Goal: Transaction & Acquisition: Purchase product/service

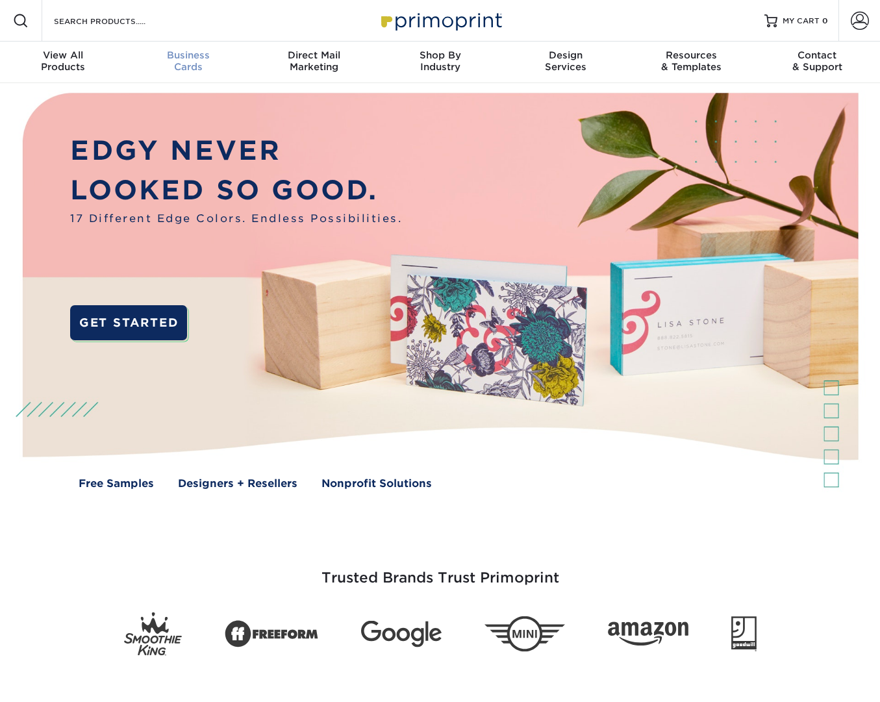
click at [196, 61] on div "Business Cards" at bounding box center [189, 60] width 126 height 23
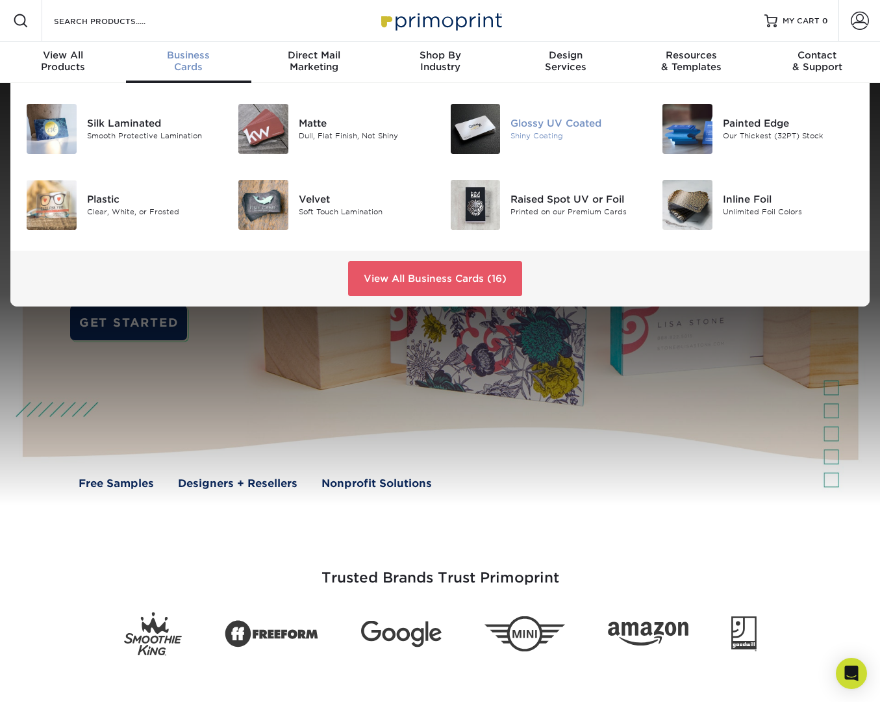
click at [483, 137] on img at bounding box center [476, 129] width 50 height 50
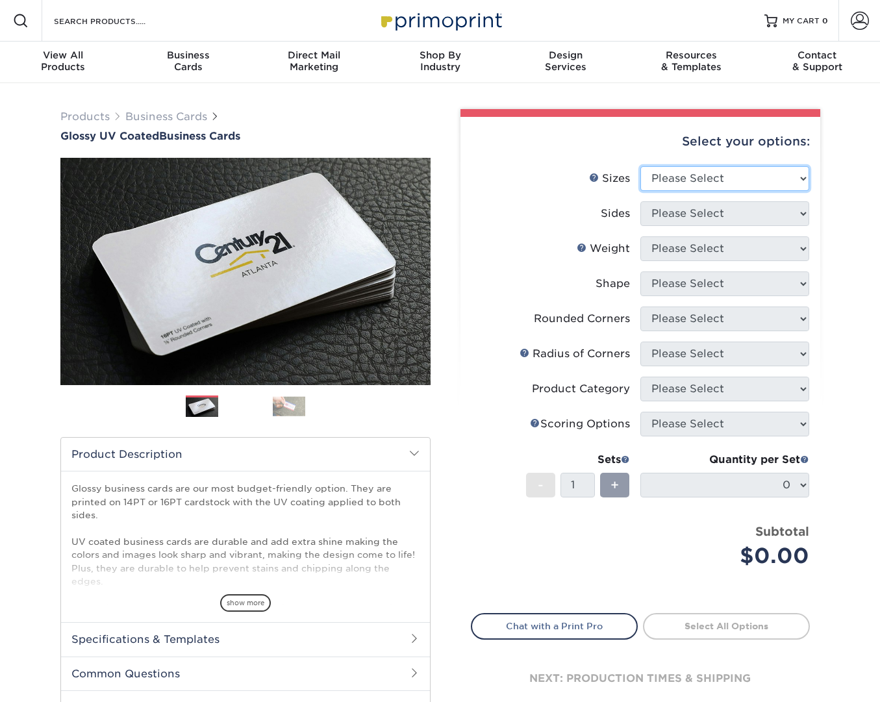
click at [742, 179] on select "Please Select 1.5" x 3.5" - Mini 1.75" x 3.5" - Mini 2" x 2" - Square 2" x 3" -…" at bounding box center [724, 178] width 169 height 25
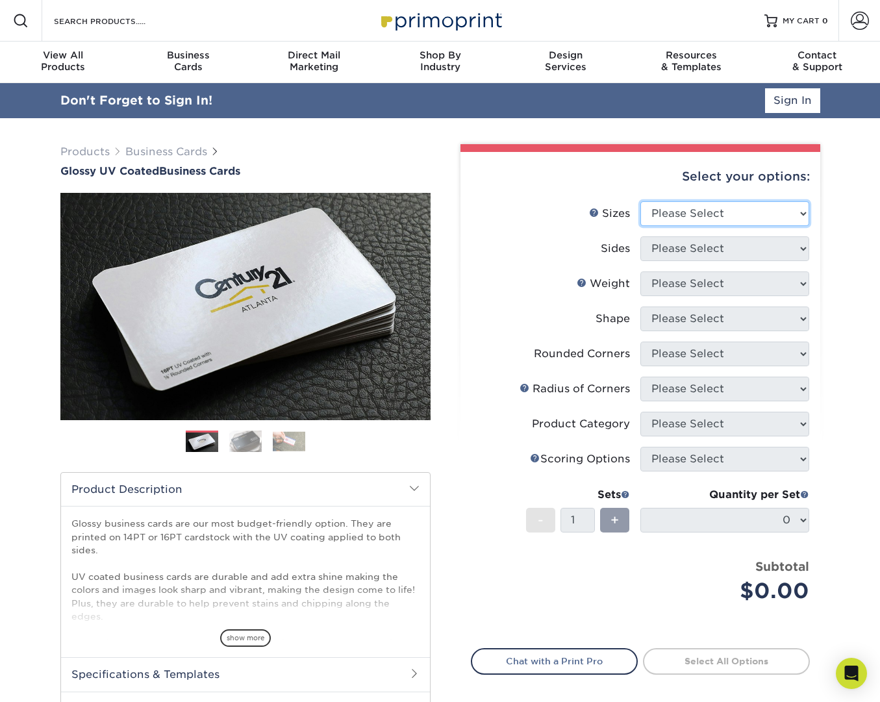
select select "1.50x3.50"
click at [640, 201] on select "Please Select 1.5" x 3.5" - Mini 1.75" x 3.5" - Mini 2" x 2" - Square 2" x 3" -…" at bounding box center [724, 213] width 169 height 25
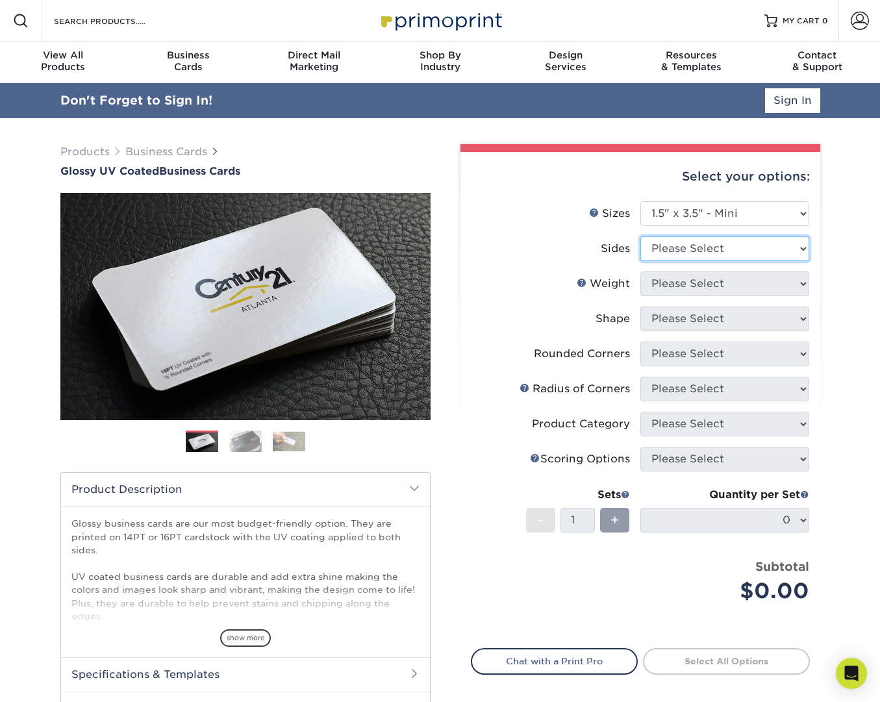
click at [769, 245] on select "Please Select Print Both Sides Print Front Only" at bounding box center [724, 248] width 169 height 25
select select "32d3c223-f82c-492b-b915-ba065a00862f"
click at [640, 236] on select "Please Select Print Both Sides Print Front Only" at bounding box center [724, 248] width 169 height 25
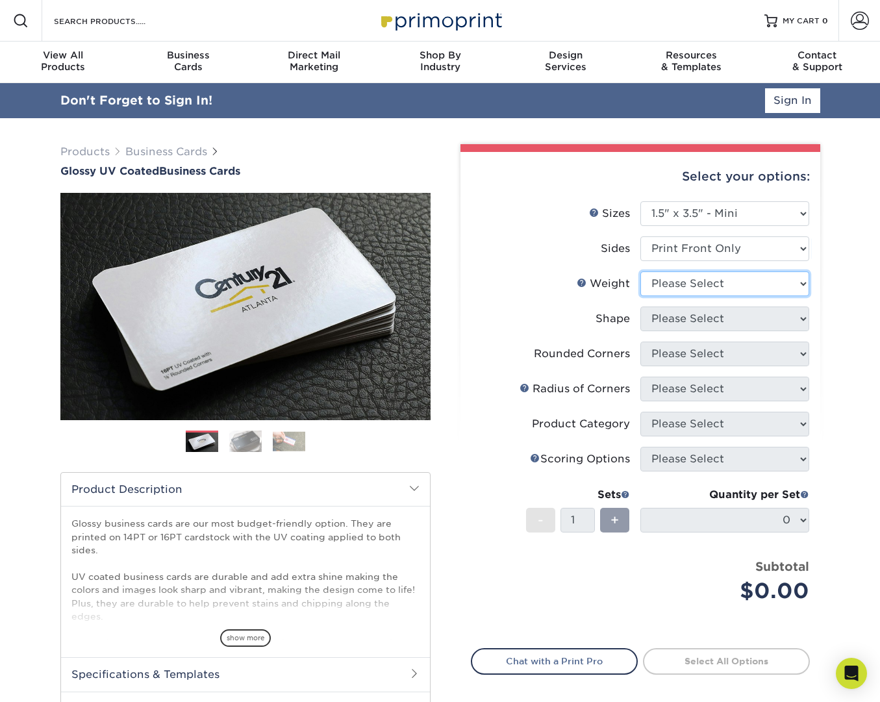
click at [729, 283] on select "Please Select 16PT 14PT" at bounding box center [724, 284] width 169 height 25
select select "14PT"
click at [640, 272] on select "Please Select 16PT 14PT" at bounding box center [724, 284] width 169 height 25
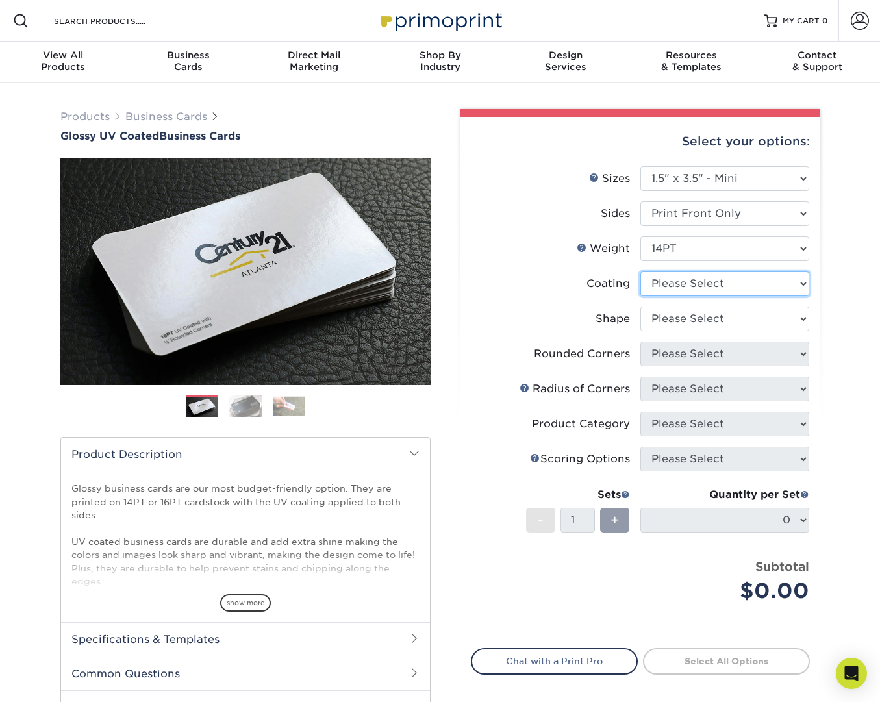
click at [798, 275] on select at bounding box center [724, 284] width 169 height 25
select select "1e8116af-acfc-44b1-83dc-8181aa338834"
click at [640, 272] on select at bounding box center [724, 284] width 169 height 25
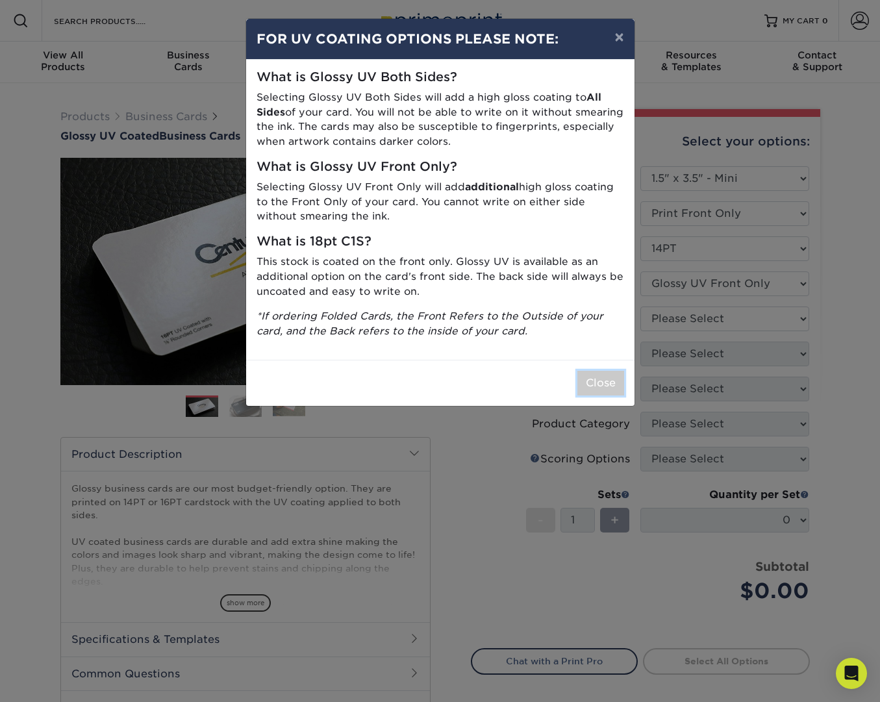
click at [602, 380] on button "Close" at bounding box center [600, 383] width 47 height 25
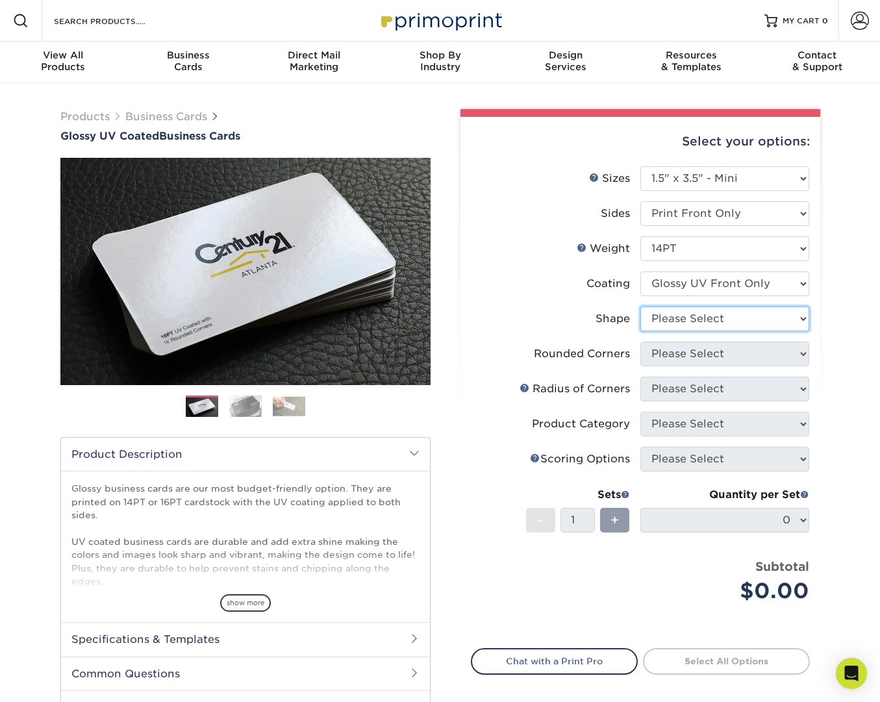
click at [778, 321] on select "Please Select Standard" at bounding box center [724, 319] width 169 height 25
select select "standard"
click at [640, 307] on select "Please Select Standard" at bounding box center [724, 319] width 169 height 25
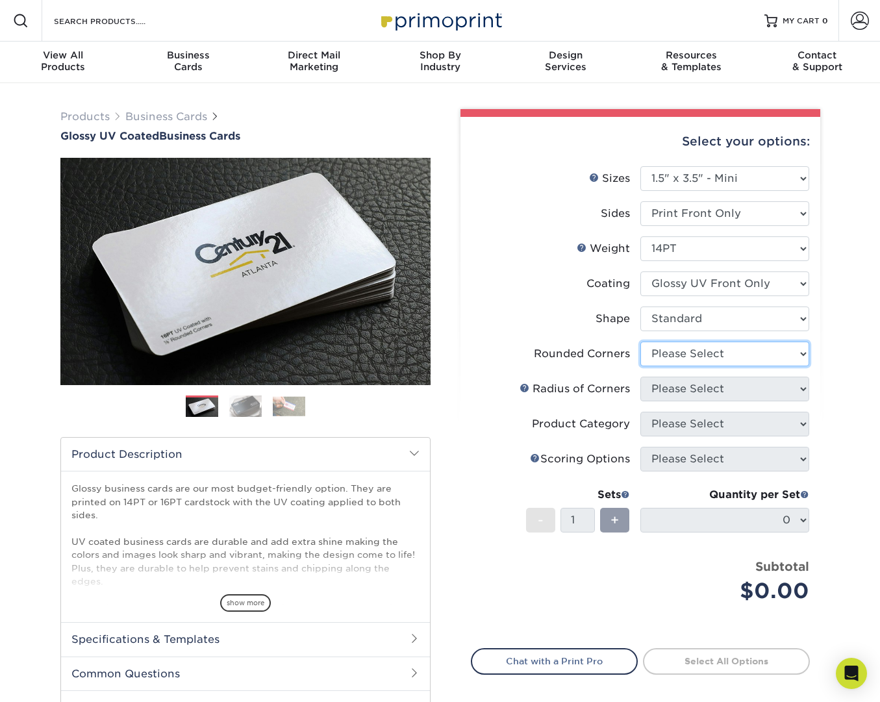
click at [748, 344] on select "Please Select Yes - Round 2 Corners Yes - Round 4 Corners No" at bounding box center [724, 354] width 169 height 25
select select "7672df9e-0e0a-464d-8e1f-920c575e4da3"
click at [640, 342] on select "Please Select Yes - Round 2 Corners Yes - Round 4 Corners No" at bounding box center [724, 354] width 169 height 25
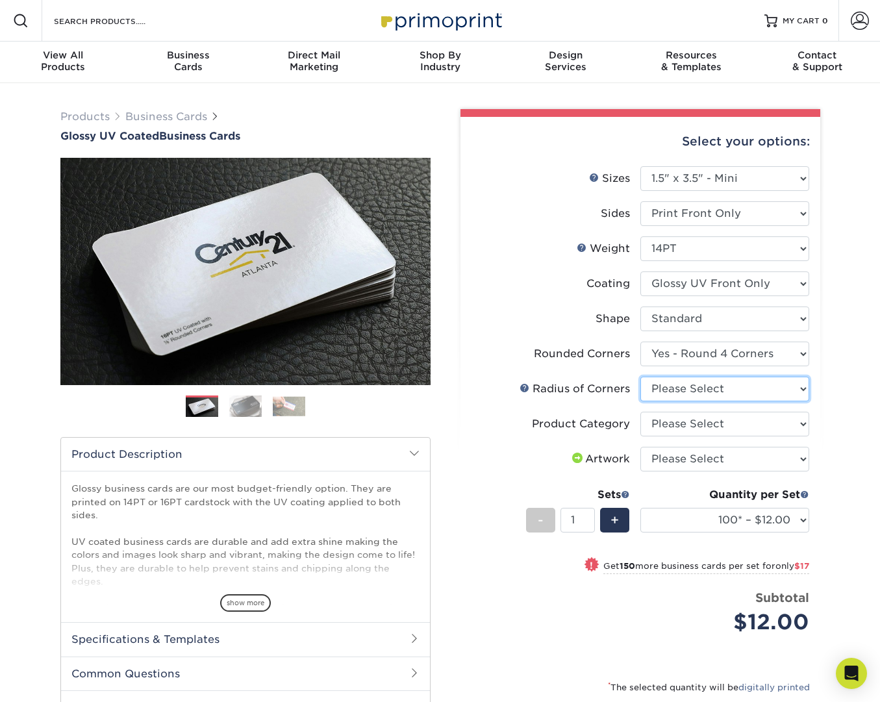
click at [792, 386] on select "Please Select Rounded 1/8" Rounded 1/4"" at bounding box center [724, 389] width 169 height 25
select select "589680c7-ee9a-431b-9d12-d7aeb1386a97"
click at [640, 377] on select "Please Select Rounded 1/8" Rounded 1/4"" at bounding box center [724, 389] width 169 height 25
click at [791, 526] on select "100* – $12.00 250* – $29.00 500 – $57.00 1000 – $70.00 2500 – $120.00 5000 – $1…" at bounding box center [724, 520] width 169 height 25
click at [785, 514] on select "100* – $12.00 250* – $29.00 500 – $57.00 1000 – $70.00 2500 – $120.00 5000 – $1…" at bounding box center [724, 520] width 169 height 25
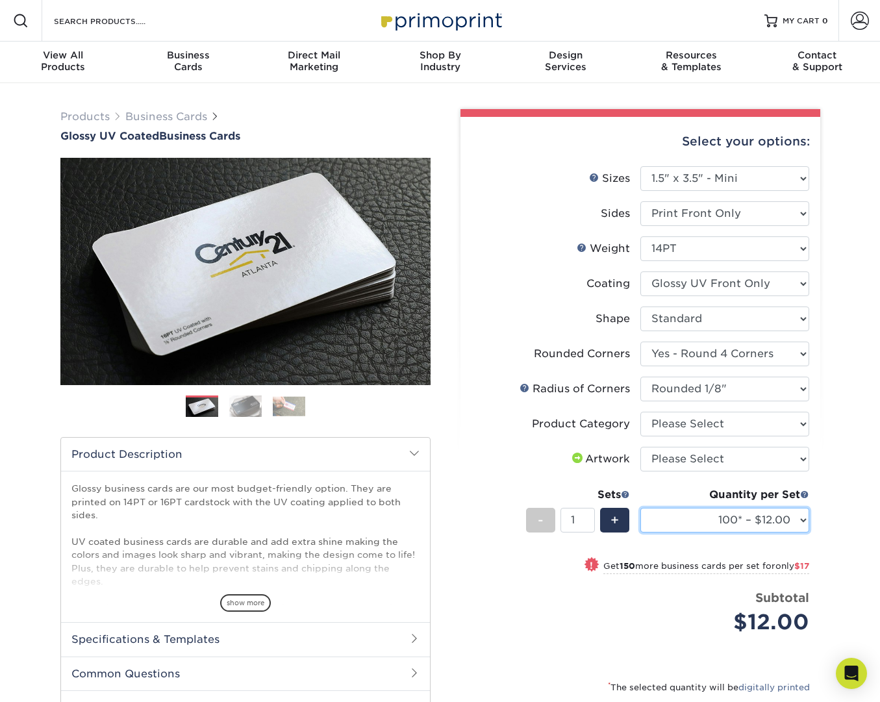
click at [731, 516] on select "100* – $12.00 250* – $29.00 500 – $57.00 1000 – $70.00 2500 – $120.00 5000 – $1…" at bounding box center [724, 520] width 169 height 25
click at [794, 218] on select "Please Select Print Both Sides Print Front Only" at bounding box center [724, 213] width 169 height 25
select select "13abbda7-1d64-4f25-8bb2-c179b224825d"
click at [640, 201] on select "Please Select Print Both Sides Print Front Only" at bounding box center [724, 213] width 169 height 25
select select "-1"
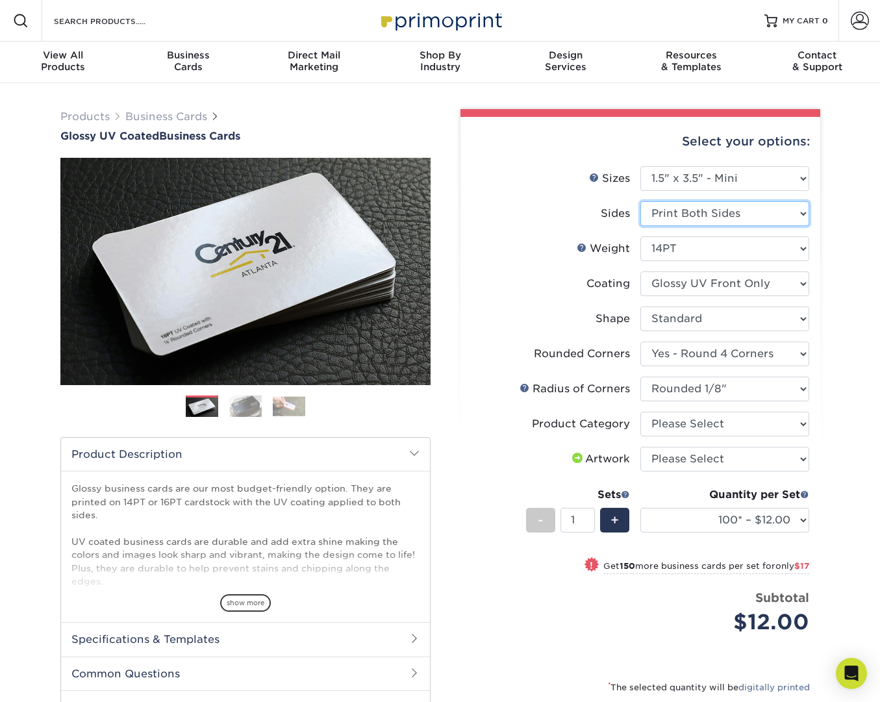
select select "-1"
select select
select select "-1"
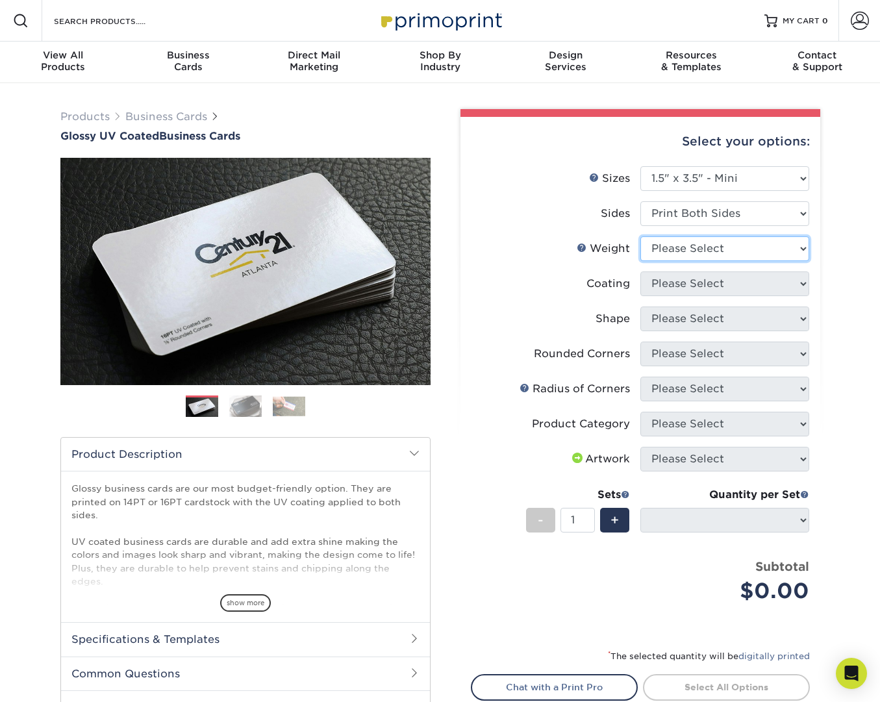
click at [758, 246] on select "Please Select 16PT 14PT" at bounding box center [724, 248] width 169 height 25
select select "14PT"
click at [640, 236] on select "Please Select 16PT 14PT" at bounding box center [724, 248] width 169 height 25
select select
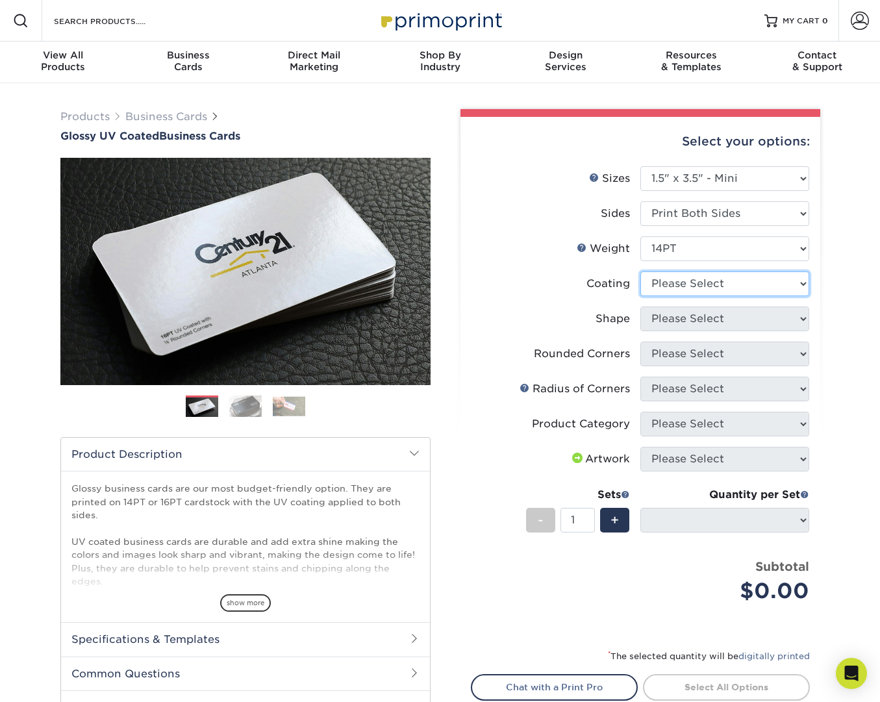
click at [750, 285] on select at bounding box center [724, 284] width 169 height 25
select select "1e8116af-acfc-44b1-83dc-8181aa338834"
click at [640, 272] on select at bounding box center [724, 284] width 169 height 25
select select
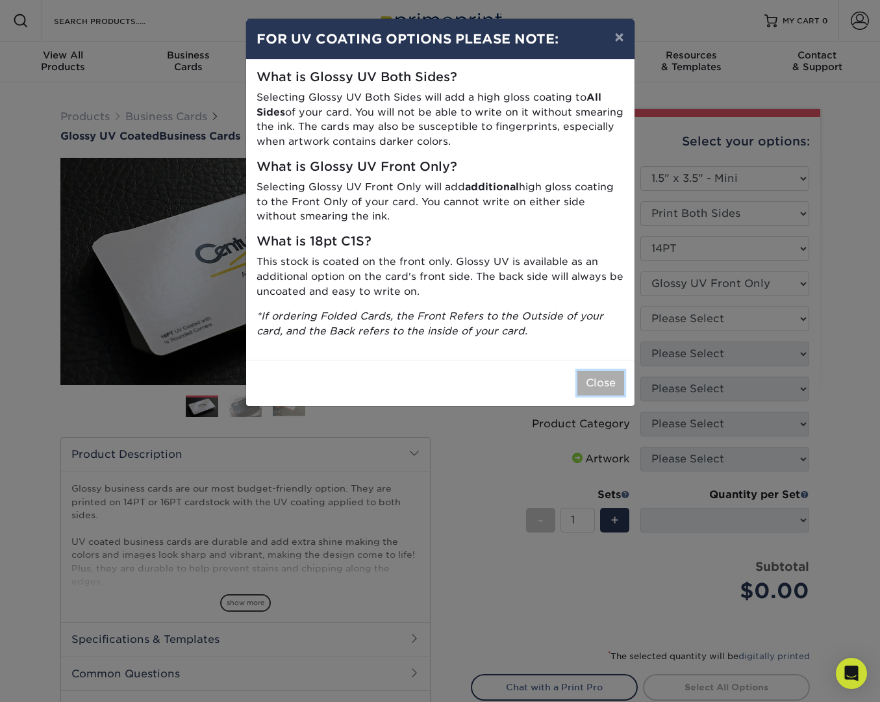
click at [615, 383] on button "Close" at bounding box center [600, 383] width 47 height 25
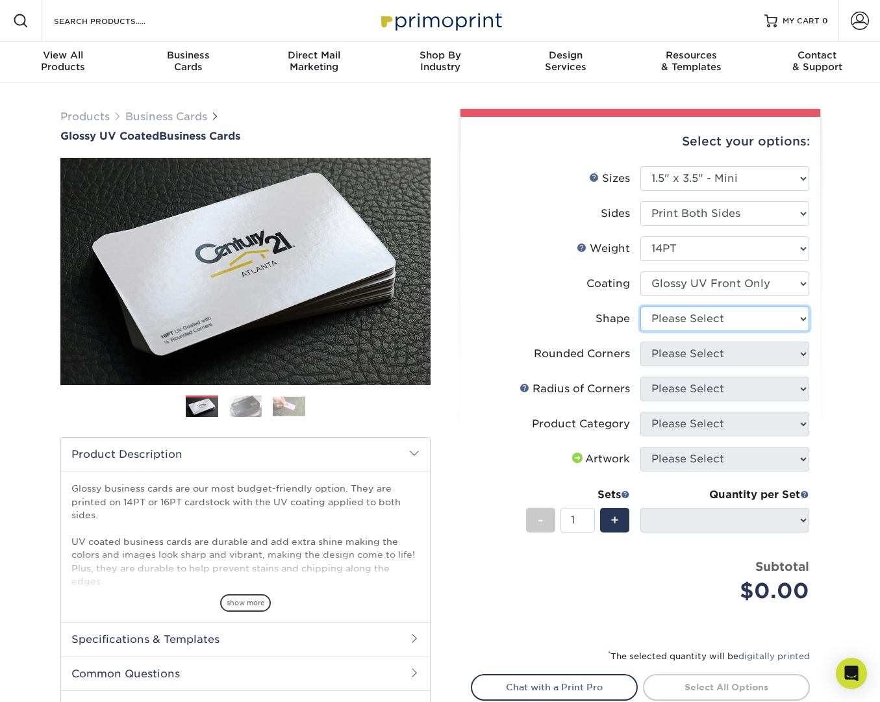
click at [780, 323] on select "Please Select Standard" at bounding box center [724, 319] width 169 height 25
select select "standard"
click at [640, 307] on select "Please Select Standard" at bounding box center [724, 319] width 169 height 25
select select
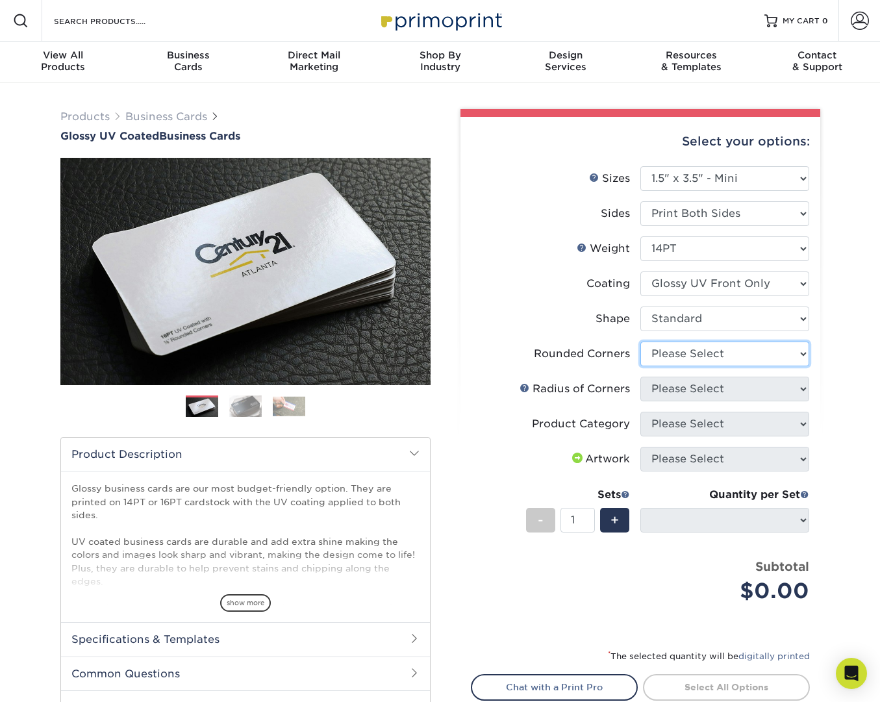
click at [771, 348] on select "Please Select Yes - Round 2 Corners Yes - Round 4 Corners No" at bounding box center [724, 354] width 169 height 25
select select "0"
click at [640, 342] on select "Please Select Yes - Round 2 Corners Yes - Round 4 Corners No" at bounding box center [724, 354] width 169 height 25
select select "-1"
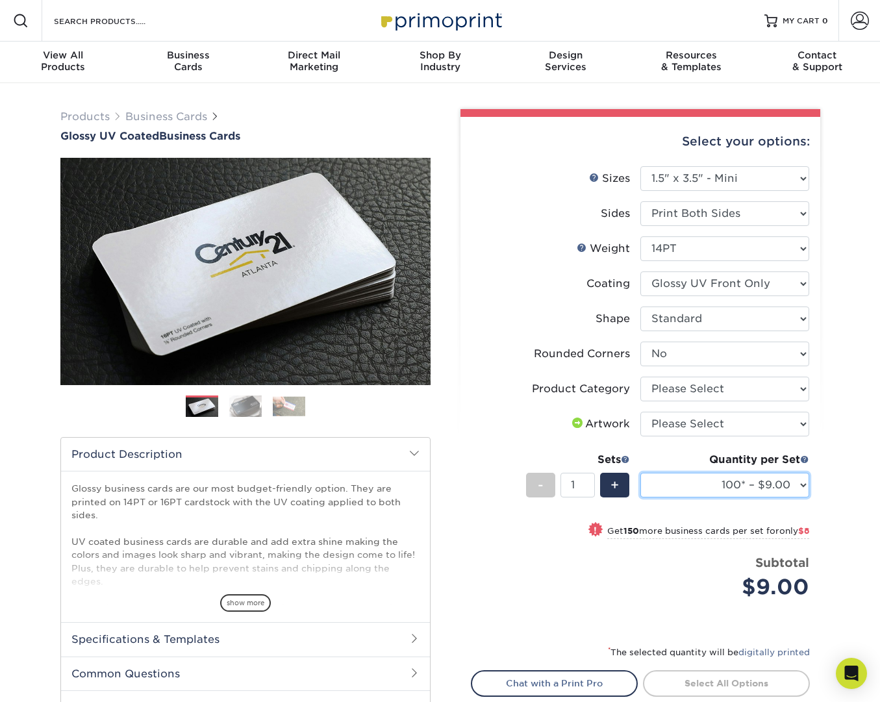
click at [798, 485] on select "100* – $9.00 250* – $17.00 500 – $33.00 1000 – $47.00 2500 – $101.00 5000 – $14…" at bounding box center [724, 485] width 169 height 25
click at [746, 481] on select "100* – $9.00 250* – $17.00 500 – $33.00 1000 – $47.00 2500 – $101.00 5000 – $14…" at bounding box center [724, 485] width 169 height 25
click at [782, 485] on select "100* – $9.00 250* – $17.00 500 – $33.00 1000 – $47.00 2500 – $101.00 5000 – $14…" at bounding box center [724, 485] width 169 height 25
click at [770, 478] on select "100* – $9.00 250* – $17.00 500 – $33.00 1000 – $47.00 2500 – $101.00 5000 – $14…" at bounding box center [724, 485] width 169 height 25
click at [248, 412] on img at bounding box center [245, 406] width 32 height 23
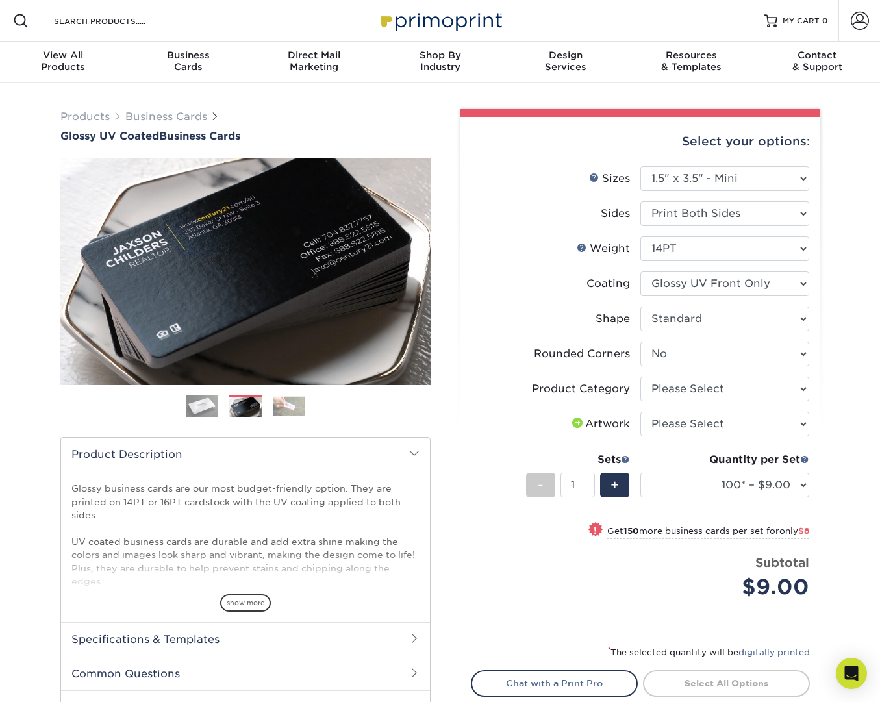
click at [294, 407] on img at bounding box center [289, 406] width 32 height 20
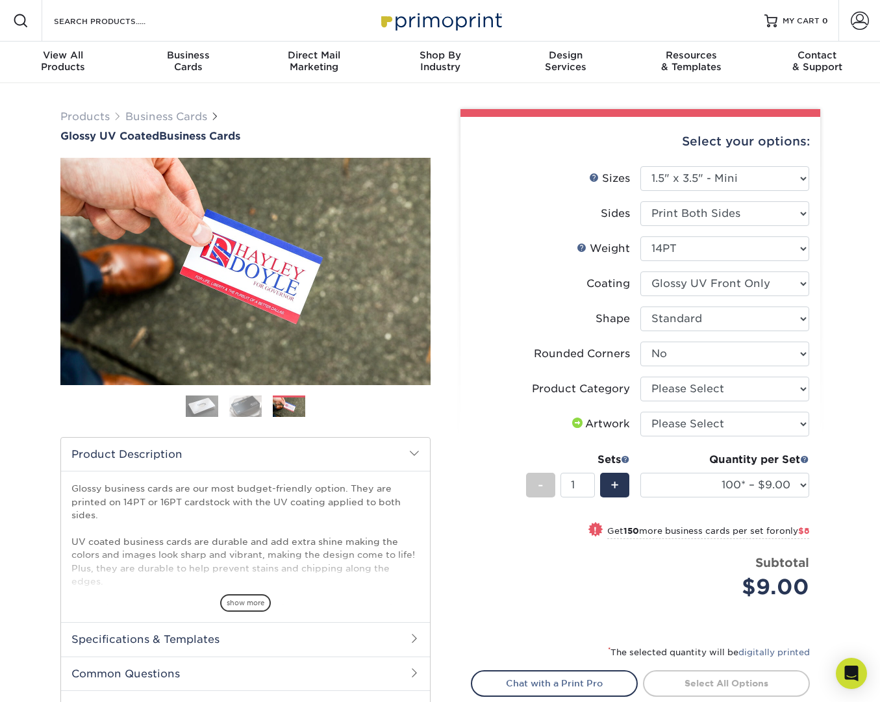
click at [255, 409] on img at bounding box center [245, 406] width 32 height 23
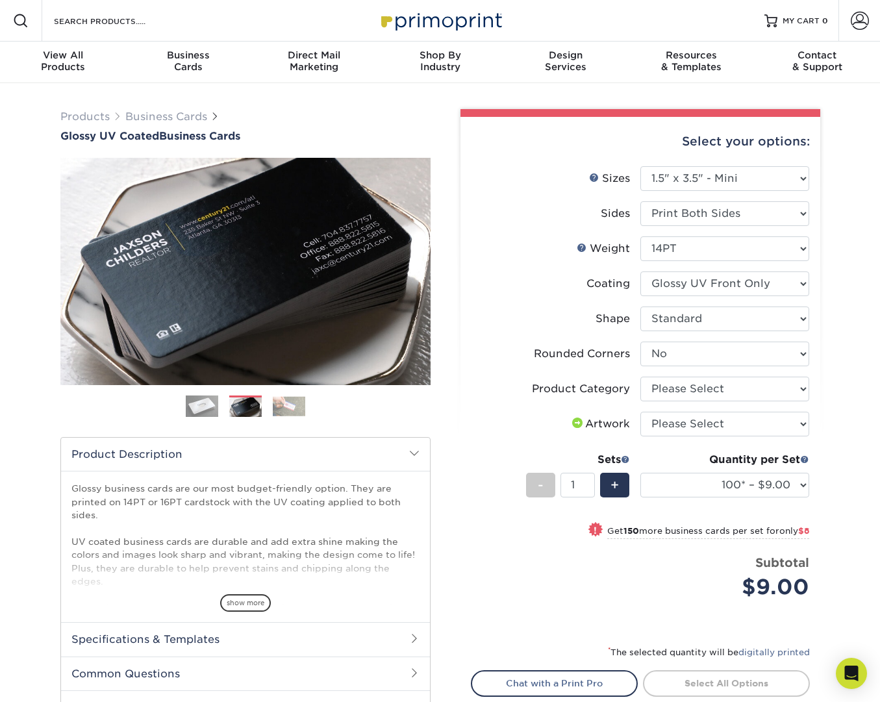
click at [196, 411] on img at bounding box center [202, 406] width 32 height 32
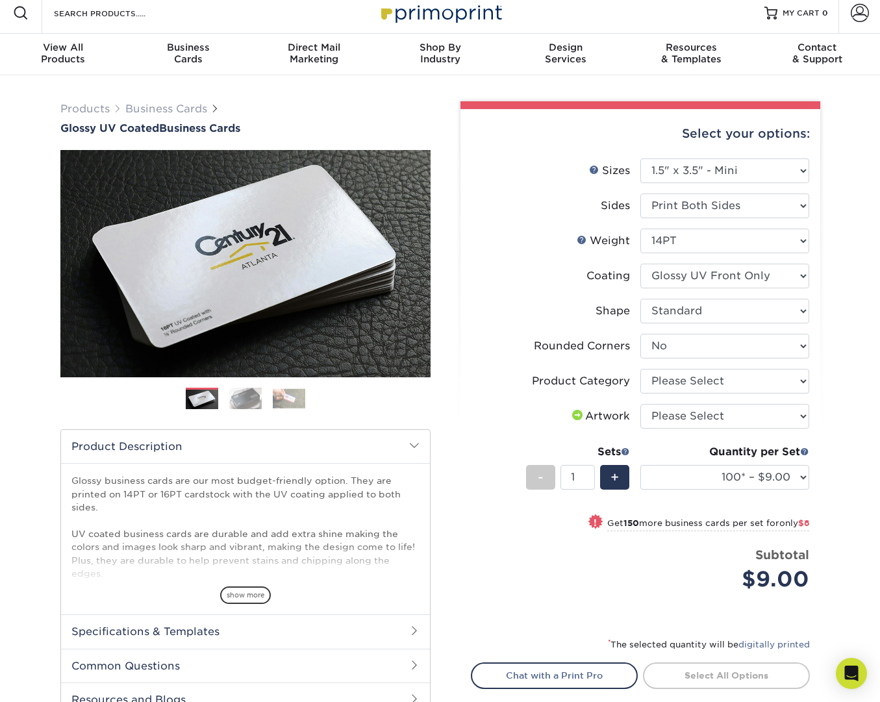
scroll to position [8, 0]
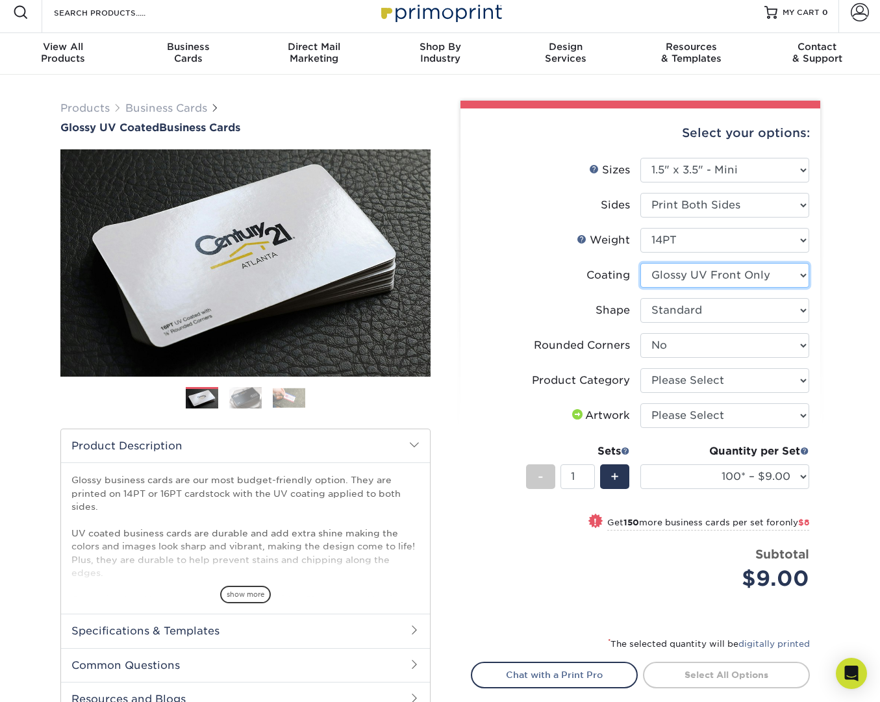
click at [797, 270] on select at bounding box center [724, 275] width 169 height 25
click at [789, 346] on select "Please Select Yes - Round 2 Corners Yes - Round 4 Corners No" at bounding box center [724, 345] width 169 height 25
select select "7672df9e-0e0a-464d-8e1f-920c575e4da3"
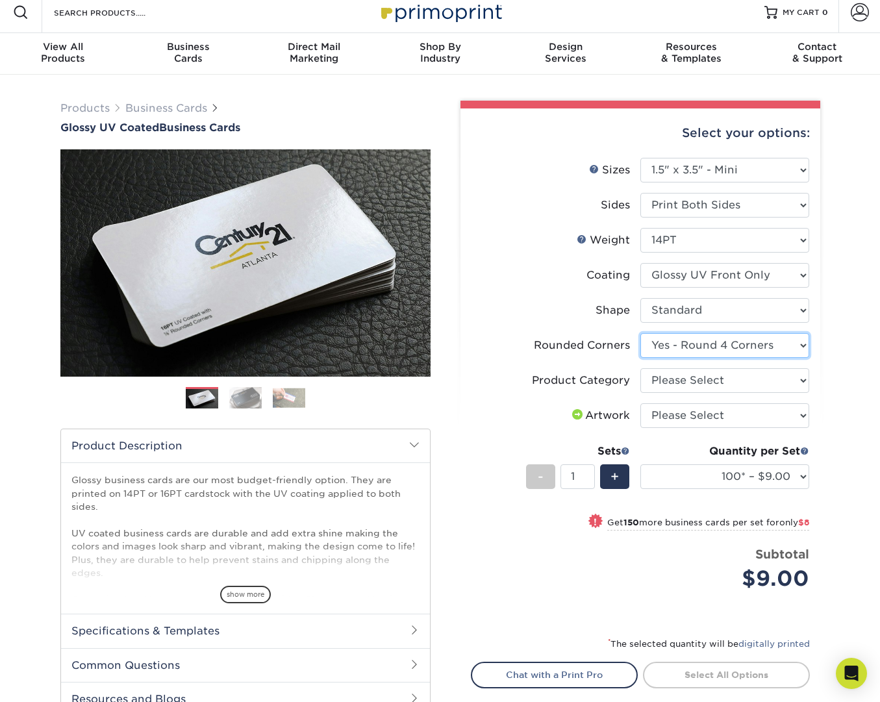
click at [640, 333] on select "Please Select Yes - Round 2 Corners Yes - Round 4 Corners No" at bounding box center [724, 345] width 169 height 25
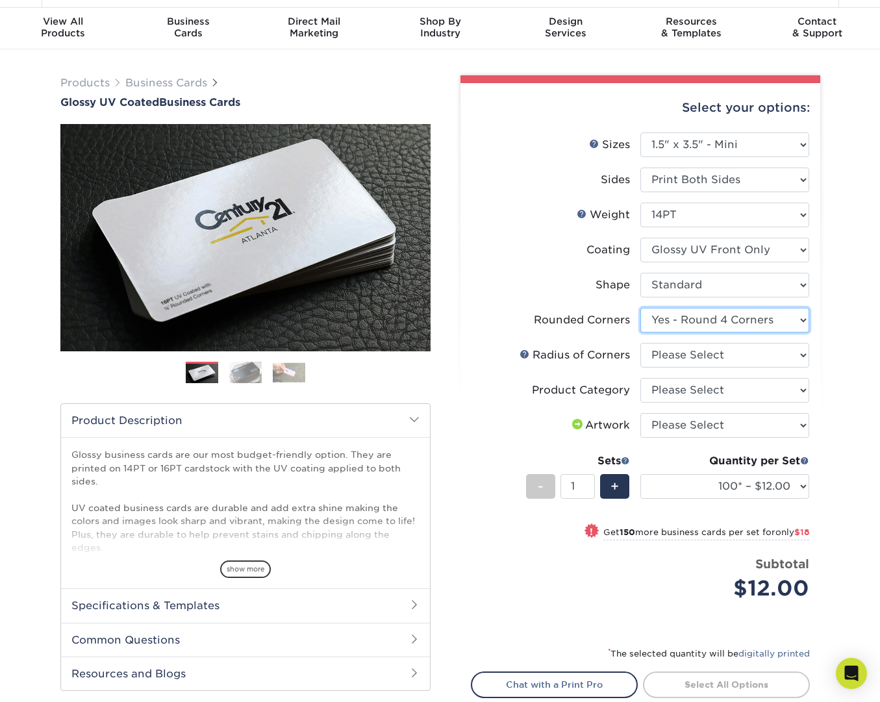
scroll to position [42, 0]
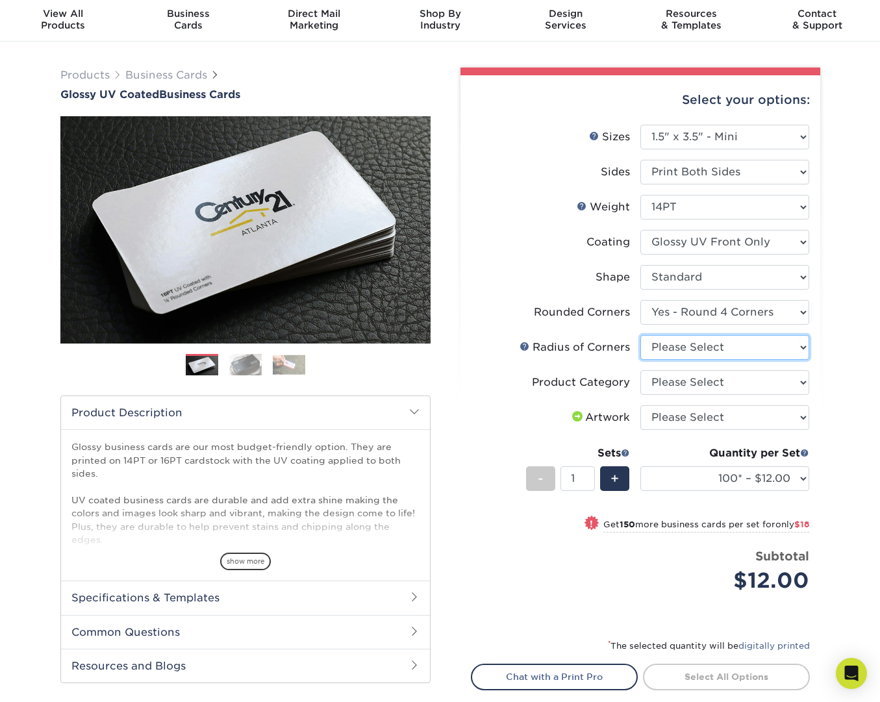
click at [799, 348] on select "Please Select Rounded 1/8" Rounded 1/4"" at bounding box center [724, 347] width 169 height 25
select select "479fbfe7-6a0c-4895-8c9a-81739b7486c9"
click at [640, 335] on select "Please Select Rounded 1/8" Rounded 1/4"" at bounding box center [724, 347] width 169 height 25
click at [798, 377] on select "Please Select Business Cards" at bounding box center [724, 382] width 169 height 25
click at [792, 476] on select "100* – $12.00 250* – $30.00 500 – $60.00 1000 – $74.00 2500 – $136.00 5000 – $2…" at bounding box center [724, 478] width 169 height 25
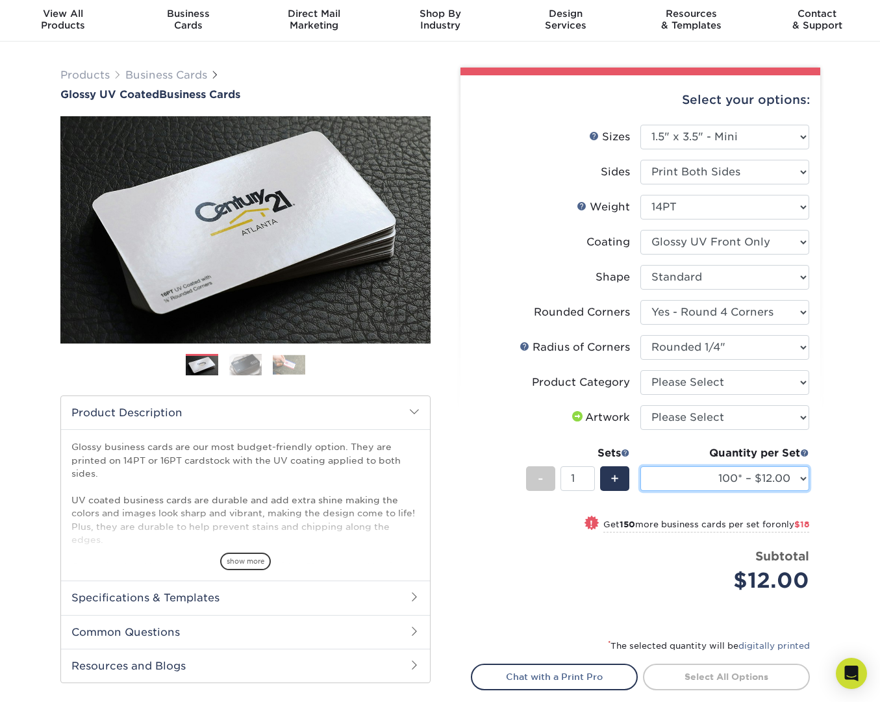
click at [794, 472] on select "100* – $12.00 250* – $30.00 500 – $60.00 1000 – $74.00 2500 – $136.00 5000 – $2…" at bounding box center [724, 478] width 169 height 25
